Goal: Information Seeking & Learning: Learn about a topic

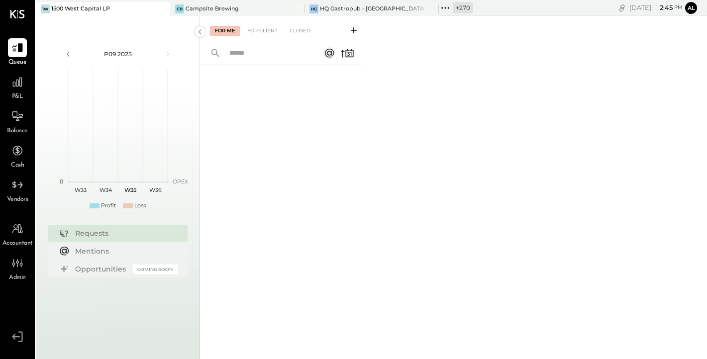
click at [446, 6] on icon at bounding box center [445, 7] width 13 height 13
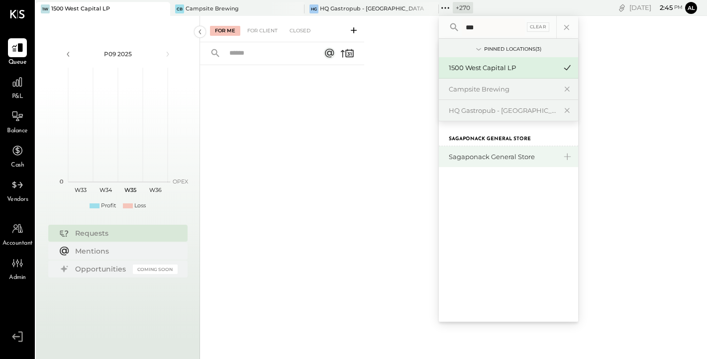
type input "***"
click at [468, 151] on div "Sagaponack General Store" at bounding box center [508, 156] width 139 height 21
click at [468, 154] on div "Sagaponack General Store" at bounding box center [503, 156] width 108 height 9
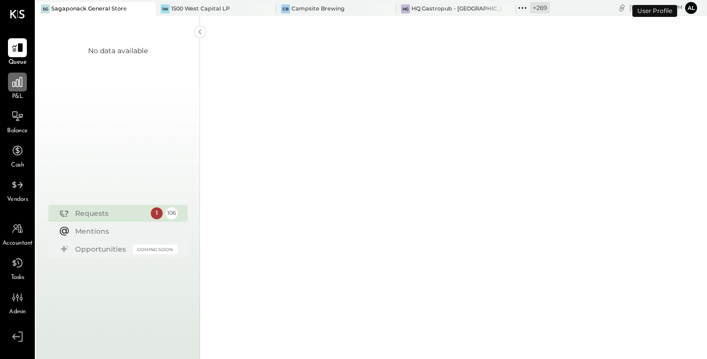
click at [13, 87] on icon at bounding box center [17, 82] width 10 height 10
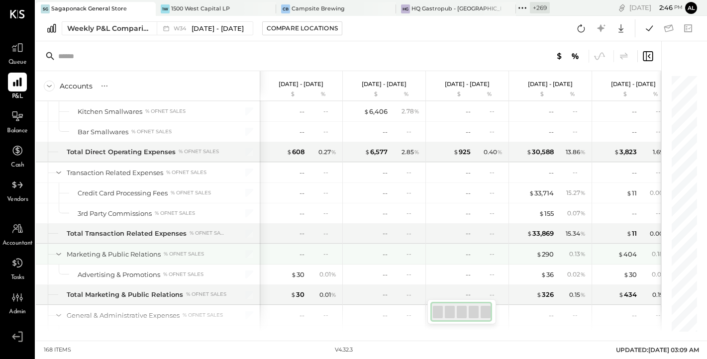
scroll to position [2225, 0]
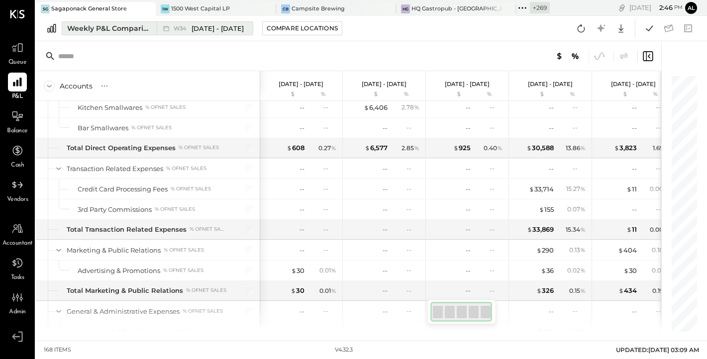
click at [115, 33] on div "Weekly P&L Comparison" at bounding box center [109, 28] width 84 height 10
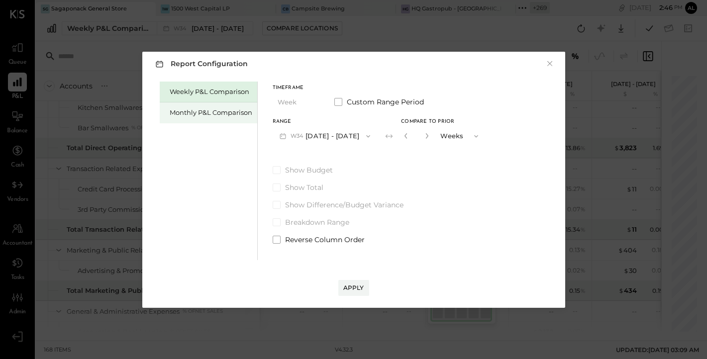
click at [203, 118] on div "Monthly P&L Comparison" at bounding box center [209, 113] width 98 height 21
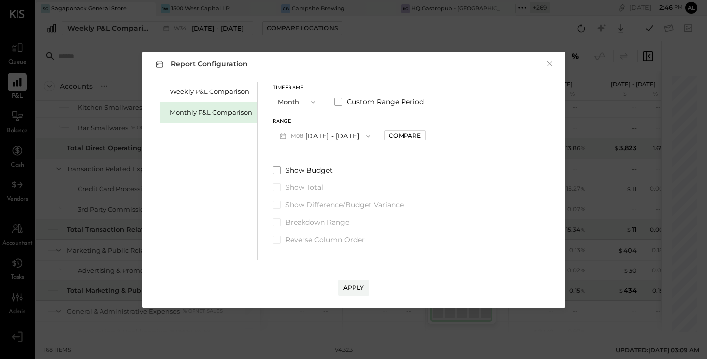
click at [334, 136] on button "M08 [DATE] - [DATE]" at bounding box center [325, 136] width 105 height 18
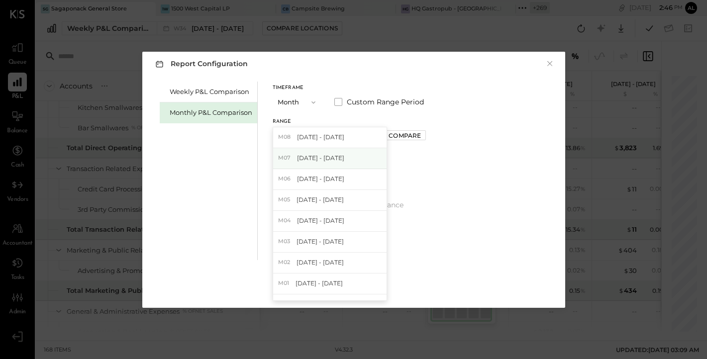
click at [333, 154] on span "[DATE] - [DATE]" at bounding box center [320, 158] width 47 height 8
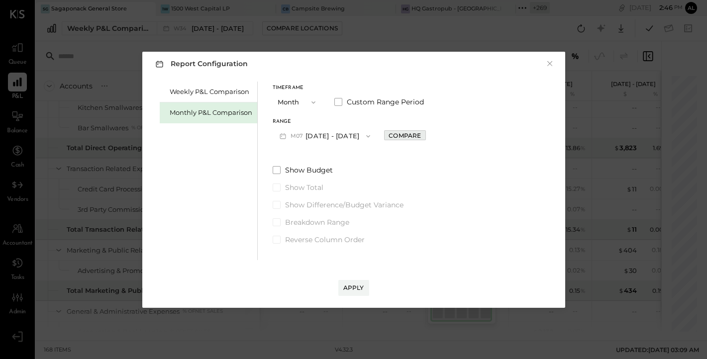
click at [402, 137] on div "Compare" at bounding box center [405, 135] width 32 height 8
click at [424, 136] on icon "button" at bounding box center [427, 136] width 6 height 6
type input "*"
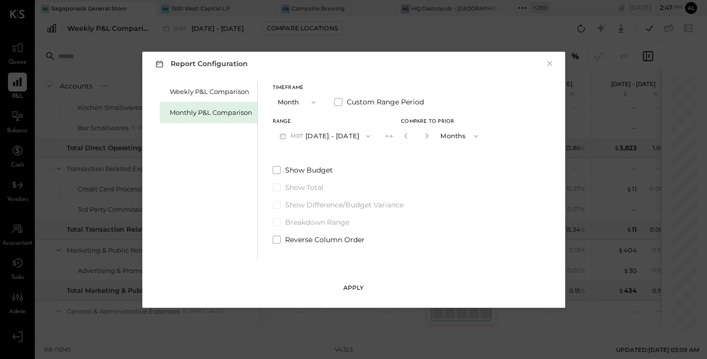
click at [353, 283] on button "Apply" at bounding box center [354, 288] width 31 height 16
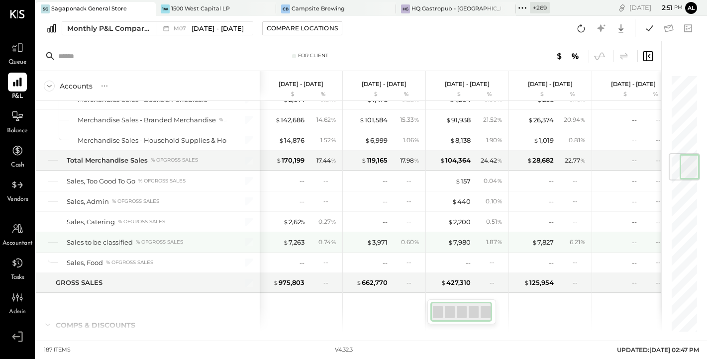
scroll to position [668, 0]
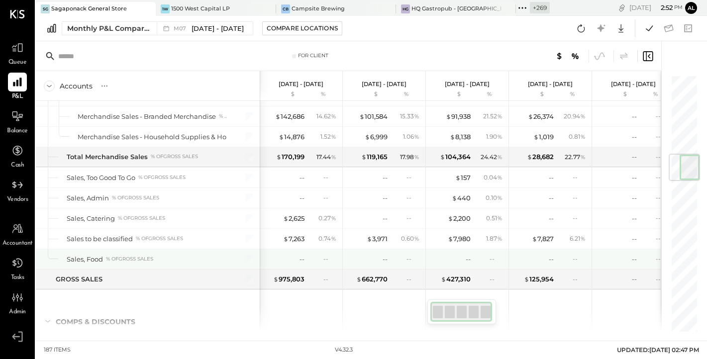
click at [163, 259] on div "Sales, Food % of GROSS SALES" at bounding box center [147, 259] width 160 height 9
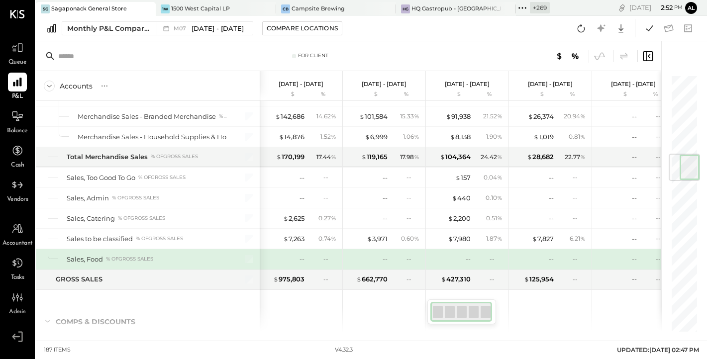
drag, startPoint x: 195, startPoint y: 255, endPoint x: 170, endPoint y: 256, distance: 25.4
click at [170, 256] on div "Sales, Food % of GROSS SALES" at bounding box center [147, 259] width 160 height 9
click at [130, 263] on div "Sales, Food % of GROSS SALES" at bounding box center [147, 259] width 160 height 9
click at [130, 260] on div "% of GROSS SALES" at bounding box center [129, 259] width 47 height 7
click at [301, 258] on div "--" at bounding box center [302, 259] width 5 height 9
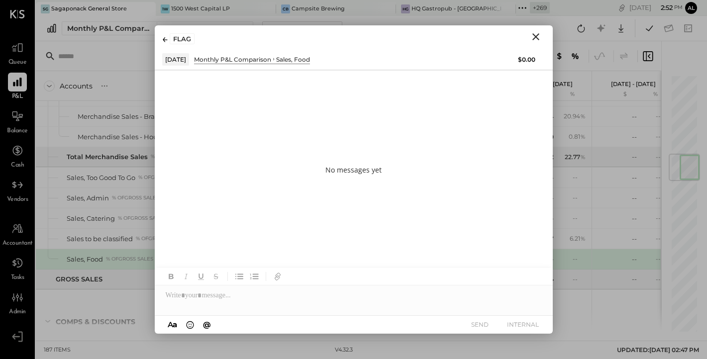
click at [535, 38] on icon "Close" at bounding box center [536, 36] width 7 height 7
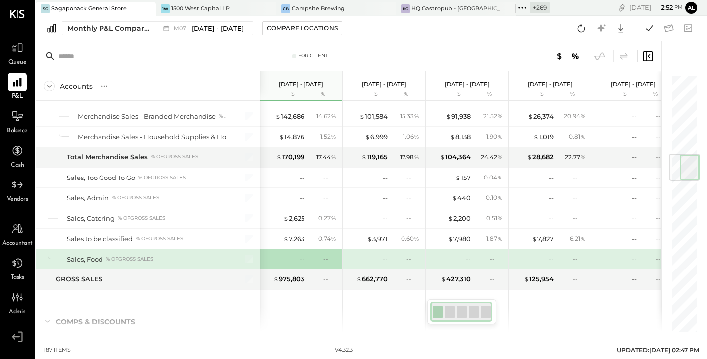
click at [330, 257] on div "--" at bounding box center [330, 259] width 13 height 8
click at [325, 261] on div "--" at bounding box center [330, 259] width 13 height 8
click at [327, 259] on div "--" at bounding box center [330, 259] width 13 height 8
click at [299, 259] on div "--" at bounding box center [285, 259] width 40 height 9
click at [302, 259] on div "--" at bounding box center [302, 259] width 5 height 9
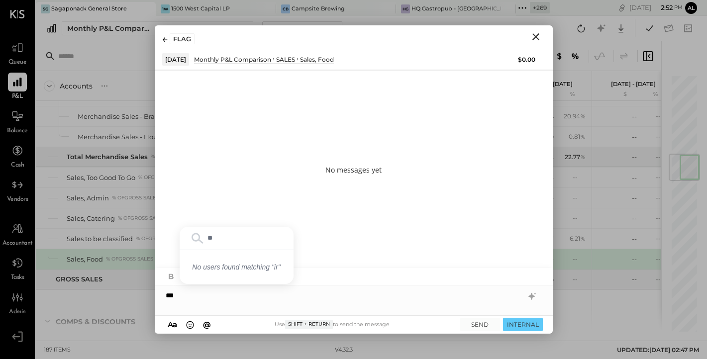
type input "*"
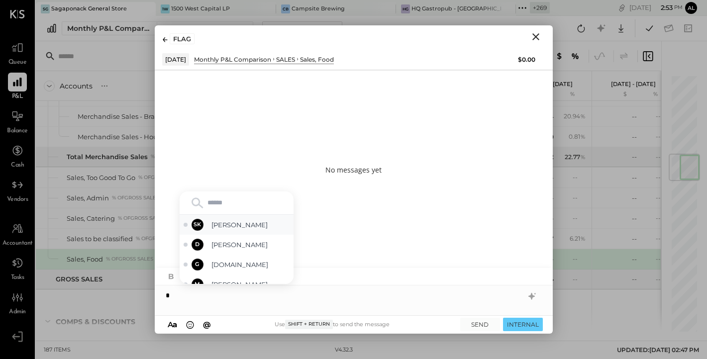
click at [255, 227] on span "[PERSON_NAME]" at bounding box center [251, 225] width 78 height 9
type input "***"
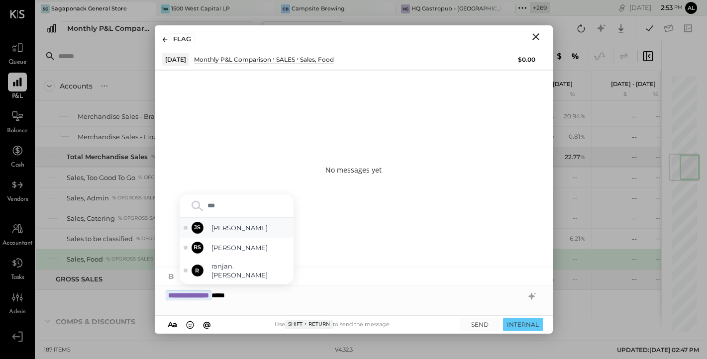
click at [239, 233] on span "[PERSON_NAME]" at bounding box center [251, 228] width 78 height 9
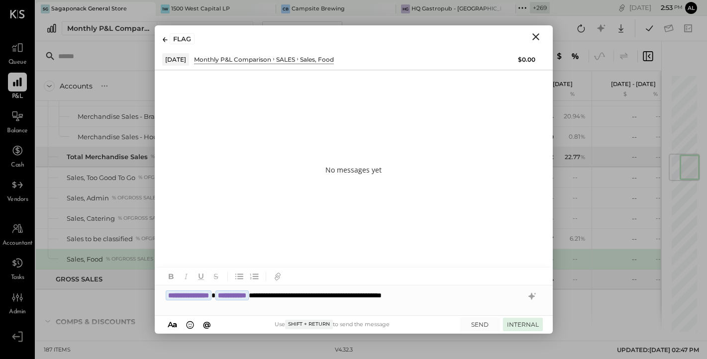
click at [524, 329] on button "INTERNAL" at bounding box center [523, 324] width 40 height 13
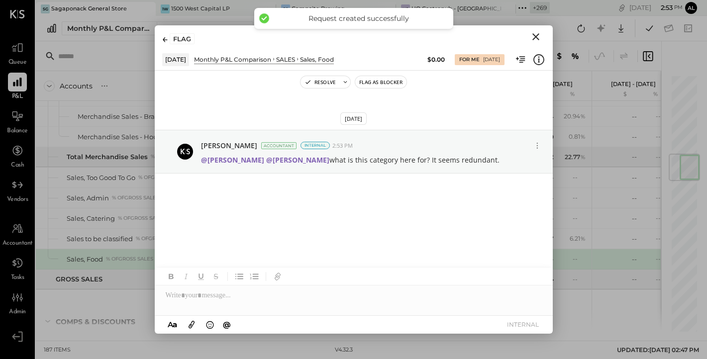
click at [537, 36] on icon "Close" at bounding box center [536, 37] width 12 height 12
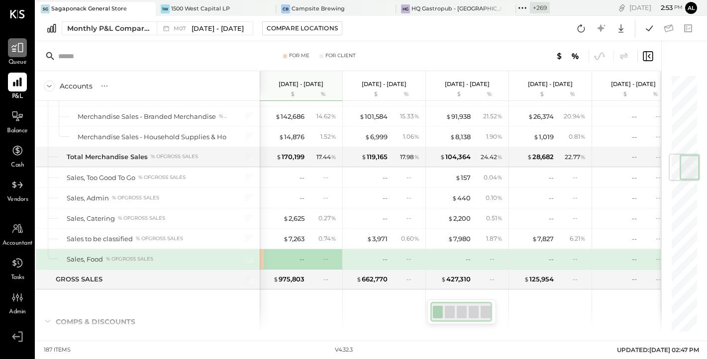
click at [16, 49] on icon at bounding box center [17, 47] width 13 height 13
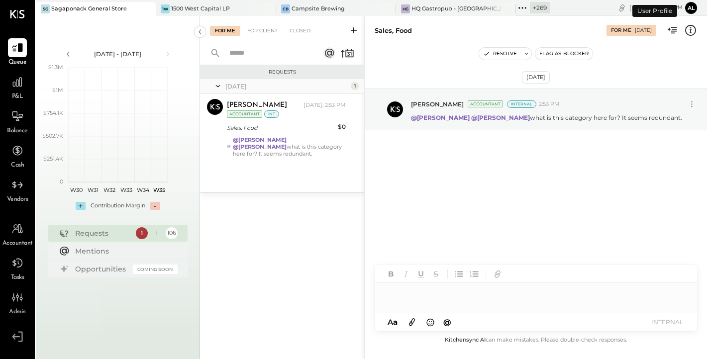
click at [114, 218] on div "[DATE] - [DATE] polygon, polyline { transition: fill-opacity 0.1s, stroke-opaci…" at bounding box center [118, 128] width 164 height 184
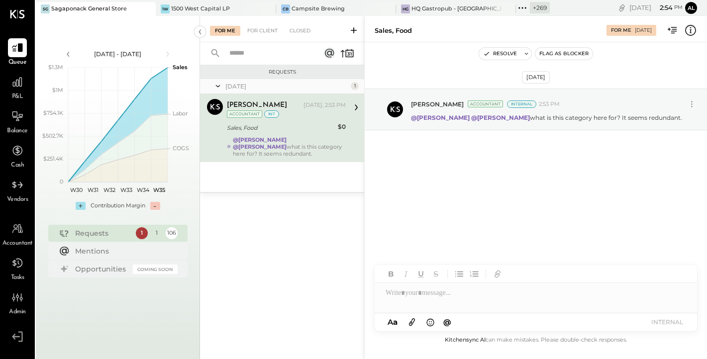
click at [355, 81] on div "[DATE] 1" at bounding box center [282, 86] width 164 height 15
click at [355, 86] on div "1" at bounding box center [355, 86] width 8 height 8
click at [157, 232] on div "1" at bounding box center [157, 234] width 12 height 12
click at [146, 232] on div "1" at bounding box center [142, 234] width 12 height 12
click at [170, 232] on div "106" at bounding box center [172, 234] width 12 height 12
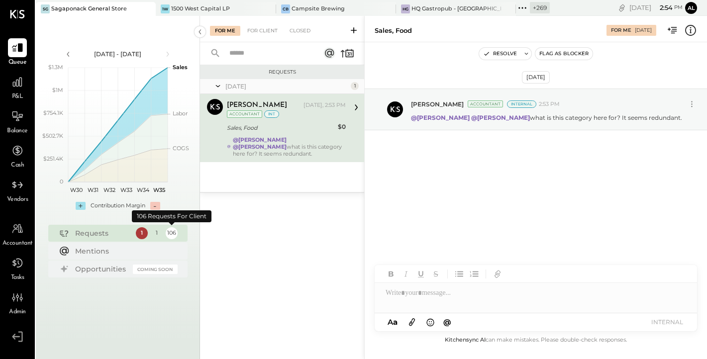
click at [170, 232] on div "106" at bounding box center [172, 234] width 12 height 12
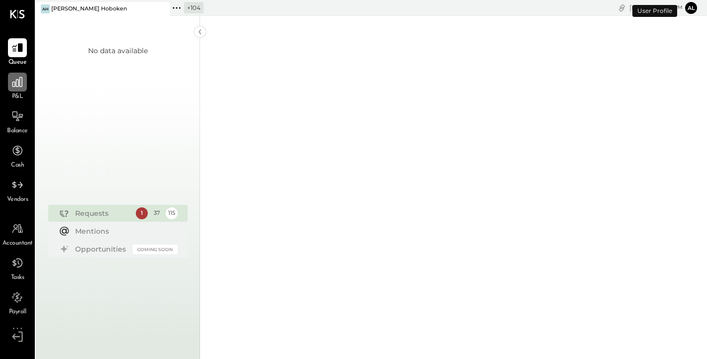
click at [15, 88] on icon at bounding box center [17, 82] width 13 height 13
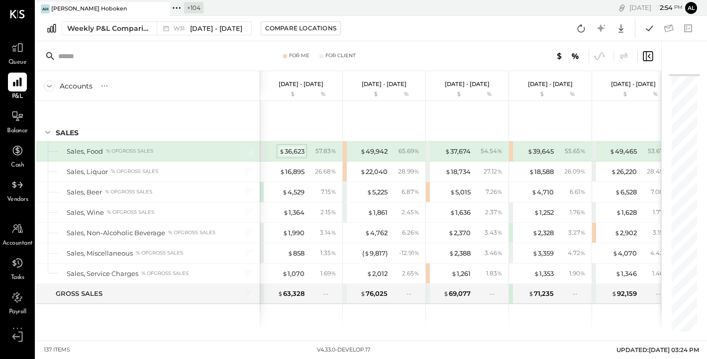
click at [290, 151] on div "$ 36,623" at bounding box center [291, 151] width 25 height 9
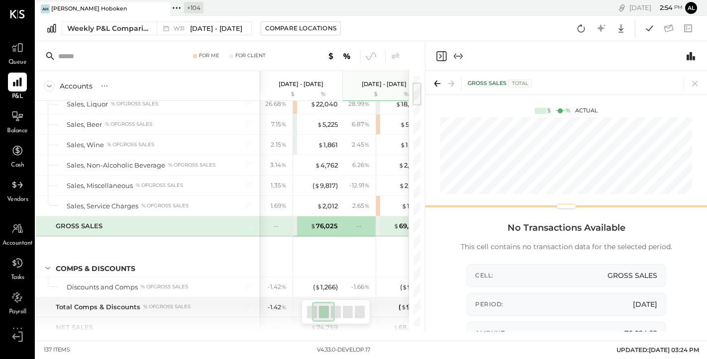
scroll to position [0, 50]
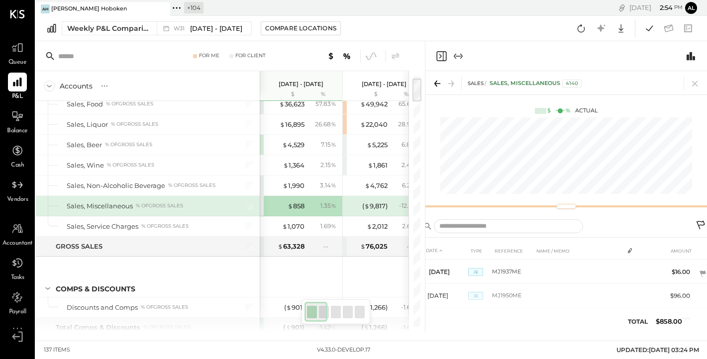
scroll to position [27, 0]
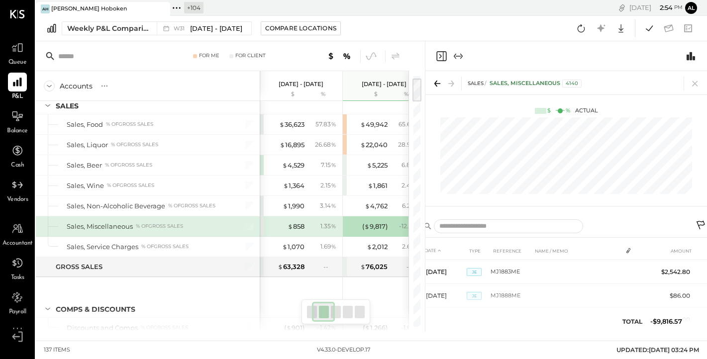
scroll to position [0, 50]
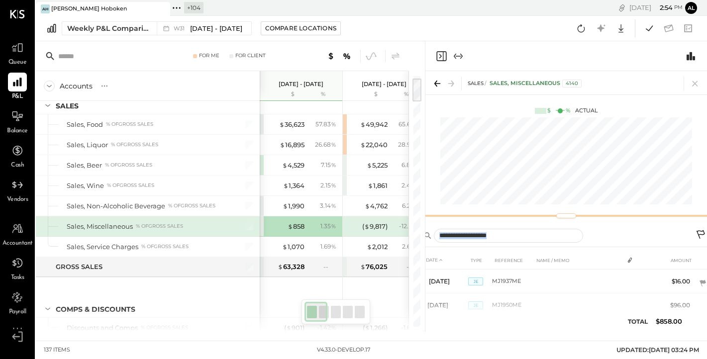
drag, startPoint x: 595, startPoint y: 207, endPoint x: 571, endPoint y: 215, distance: 25.7
click at [571, 215] on div at bounding box center [567, 216] width 282 height 4
click at [690, 54] on icon "Switch to Chart module" at bounding box center [691, 56] width 8 height 8
click at [571, 84] on div "4140" at bounding box center [572, 84] width 19 height 8
click at [692, 83] on icon at bounding box center [695, 84] width 14 height 14
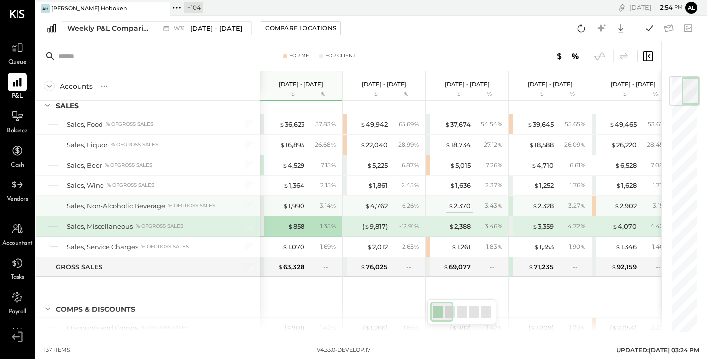
click at [462, 202] on div "$ 2,370" at bounding box center [460, 206] width 22 height 9
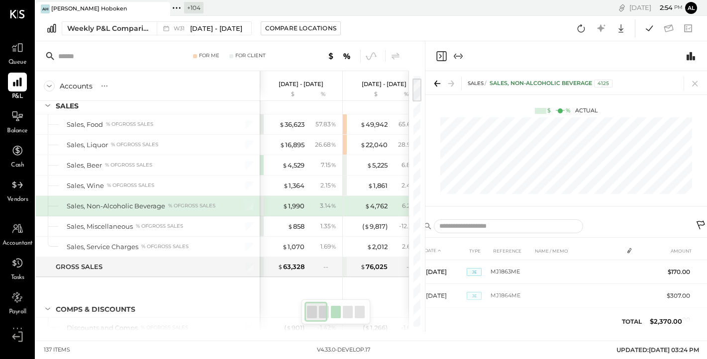
click at [555, 214] on div "DATE TYPE REFERENCE NAME / MEMO AMOUNT Jul 14, 25 JE MJ1863ME $170.00 Jul 15, 2…" at bounding box center [567, 272] width 282 height 119
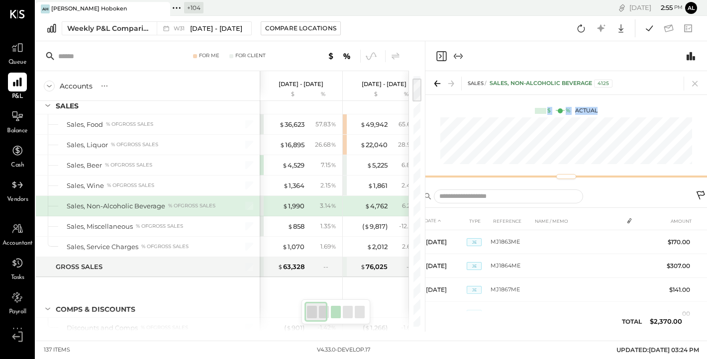
drag, startPoint x: 572, startPoint y: 206, endPoint x: 553, endPoint y: 93, distance: 114.7
click at [553, 93] on div "SALES Sales, Non-Alcoholic Beverage 4125 $ % Actual" at bounding box center [567, 127] width 282 height 112
drag, startPoint x: 570, startPoint y: 176, endPoint x: 558, endPoint y: 85, distance: 91.9
click at [558, 85] on div "SALES Sales, Non-Alcoholic Beverage 4125 $ % Actual" at bounding box center [567, 127] width 282 height 112
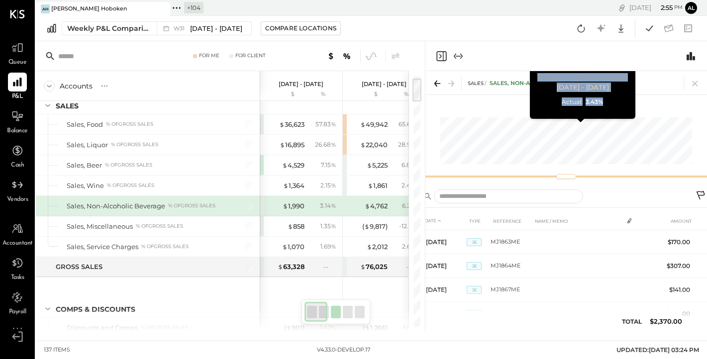
scroll to position [0, 133]
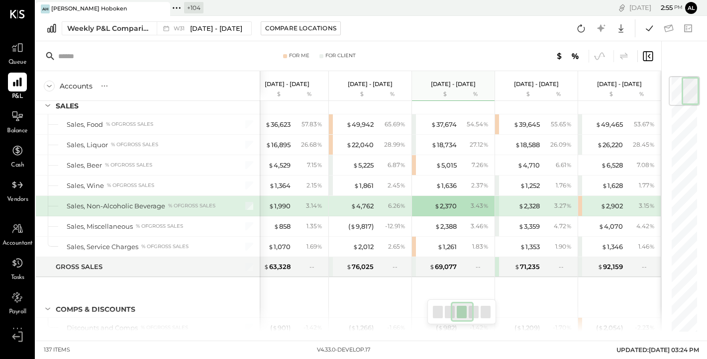
scroll to position [0, 14]
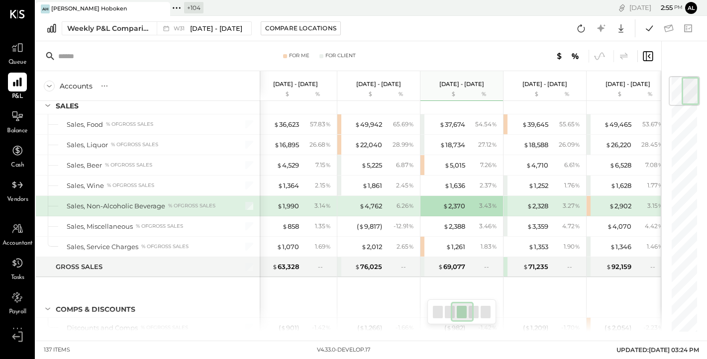
scroll to position [0, 14]
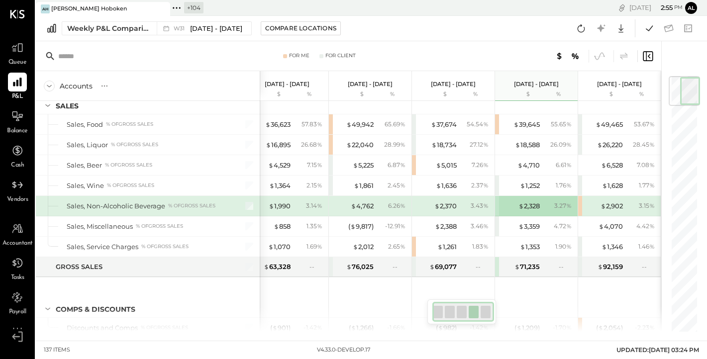
scroll to position [0, 6]
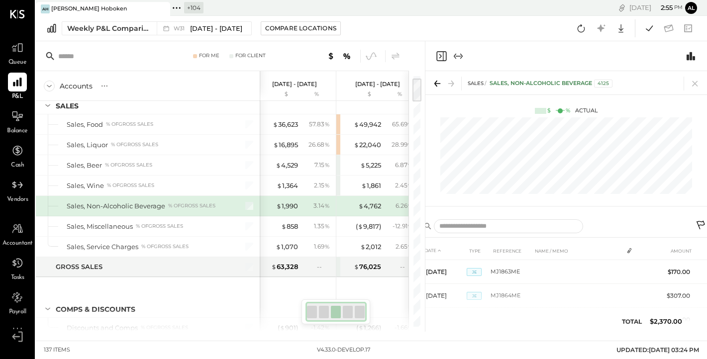
scroll to position [0, 5]
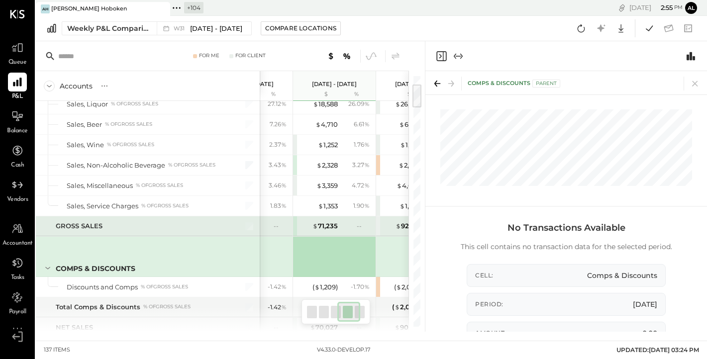
scroll to position [88, 0]
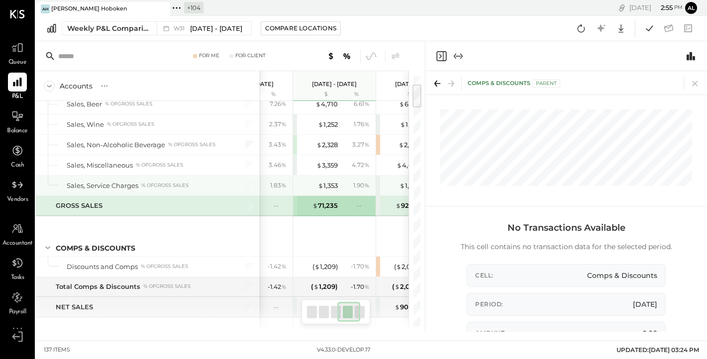
scroll to position [68, 0]
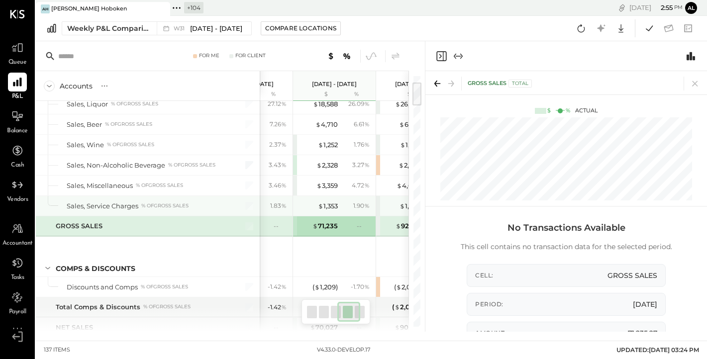
scroll to position [0, 14]
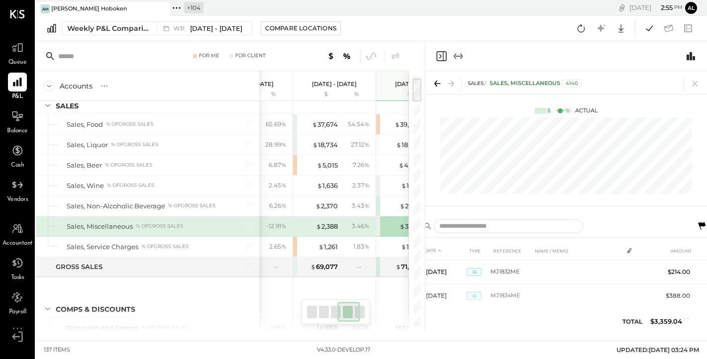
scroll to position [0, 266]
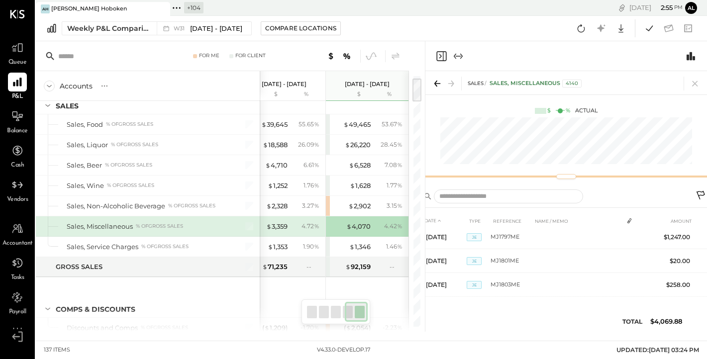
scroll to position [53, 0]
click at [562, 147] on div "SALES Sales, Miscellaneous 4140 $ % Actual" at bounding box center [567, 127] width 282 height 112
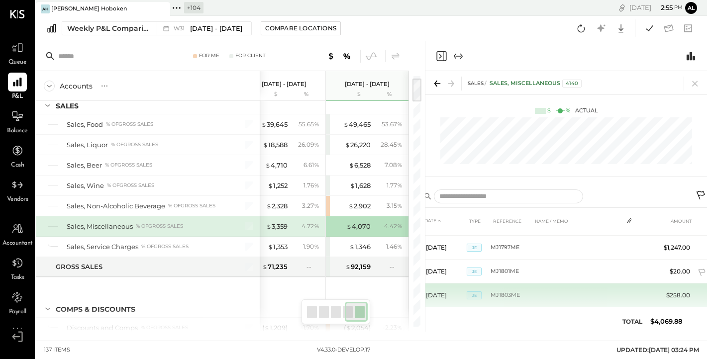
scroll to position [0, 0]
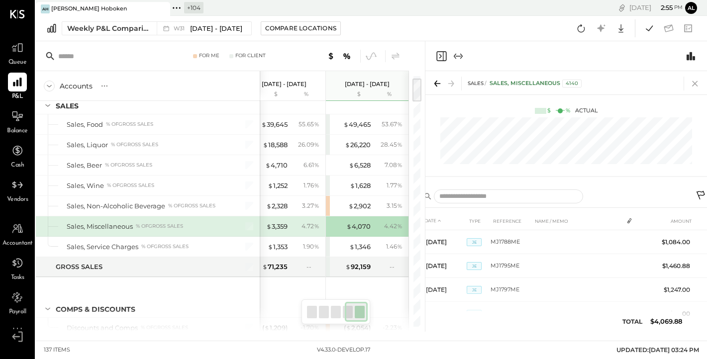
click at [695, 82] on icon at bounding box center [695, 84] width 14 height 14
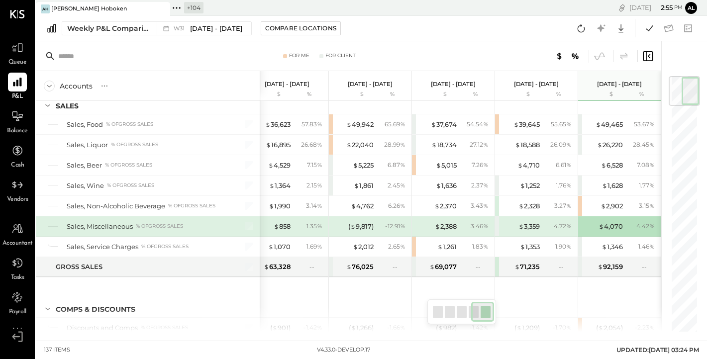
drag, startPoint x: 259, startPoint y: 91, endPoint x: 219, endPoint y: 88, distance: 40.0
click at [219, 88] on div "Accounts S % GL" at bounding box center [148, 86] width 224 height 30
